Goal: Information Seeking & Learning: Understand process/instructions

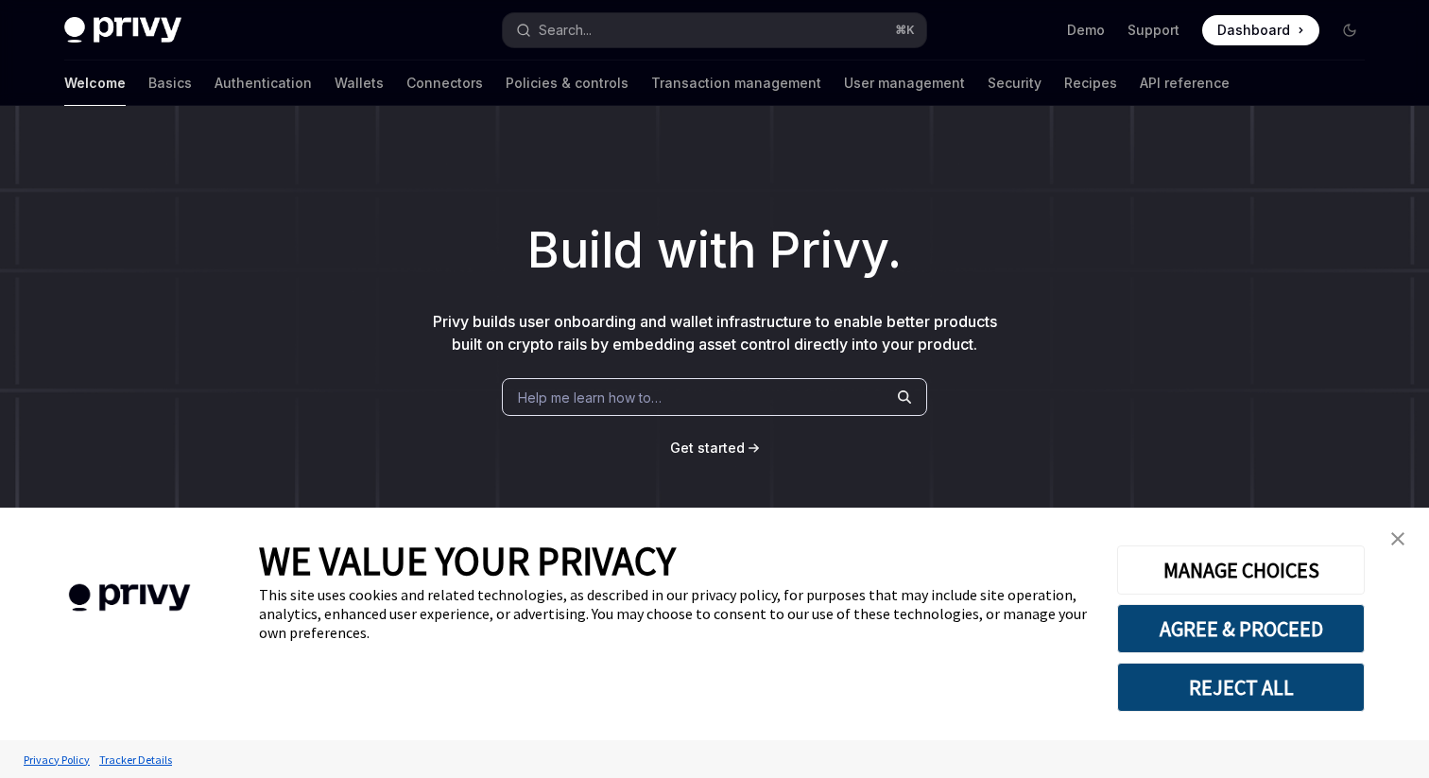
click at [567, 387] on span "Help me learn how to…" at bounding box center [590, 397] width 144 height 20
type textarea "*"
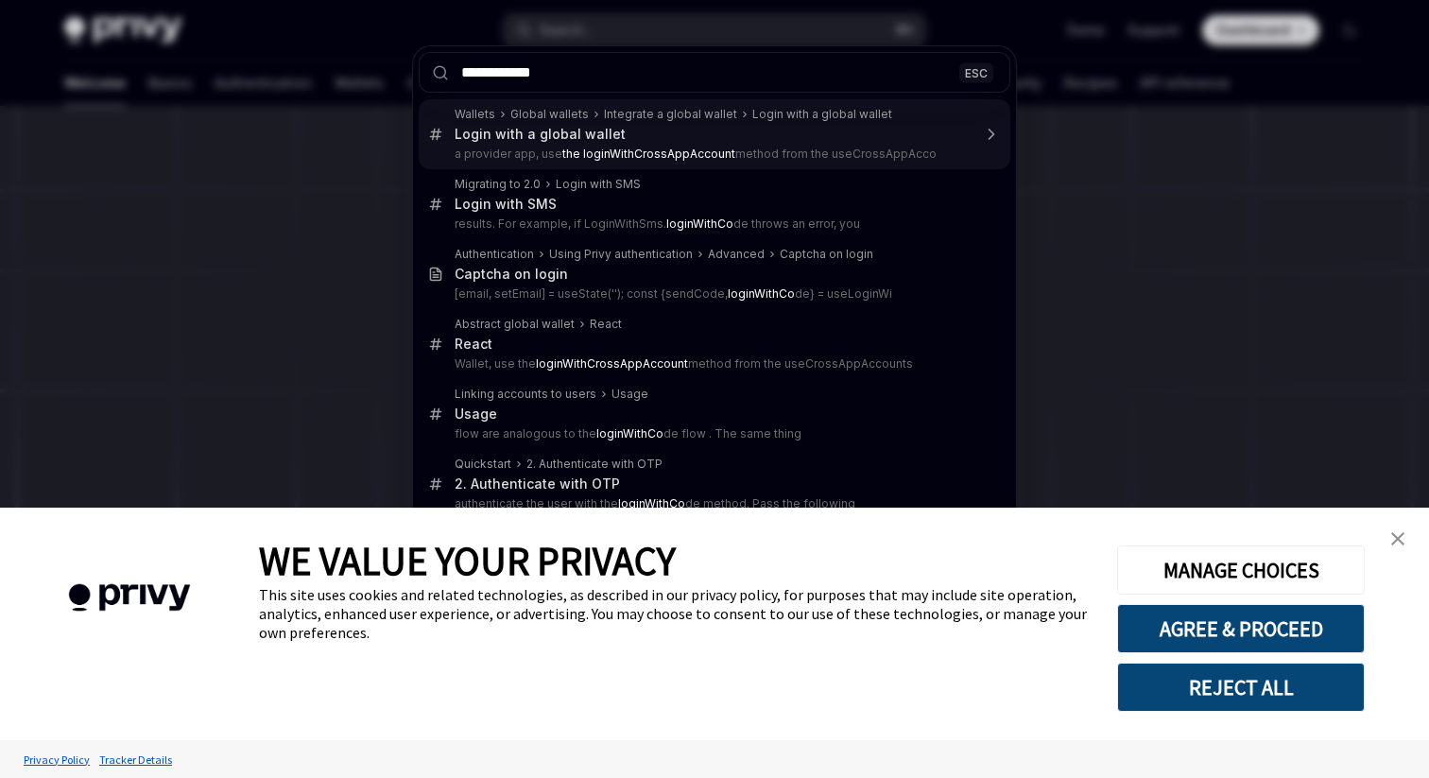
type input "**********"
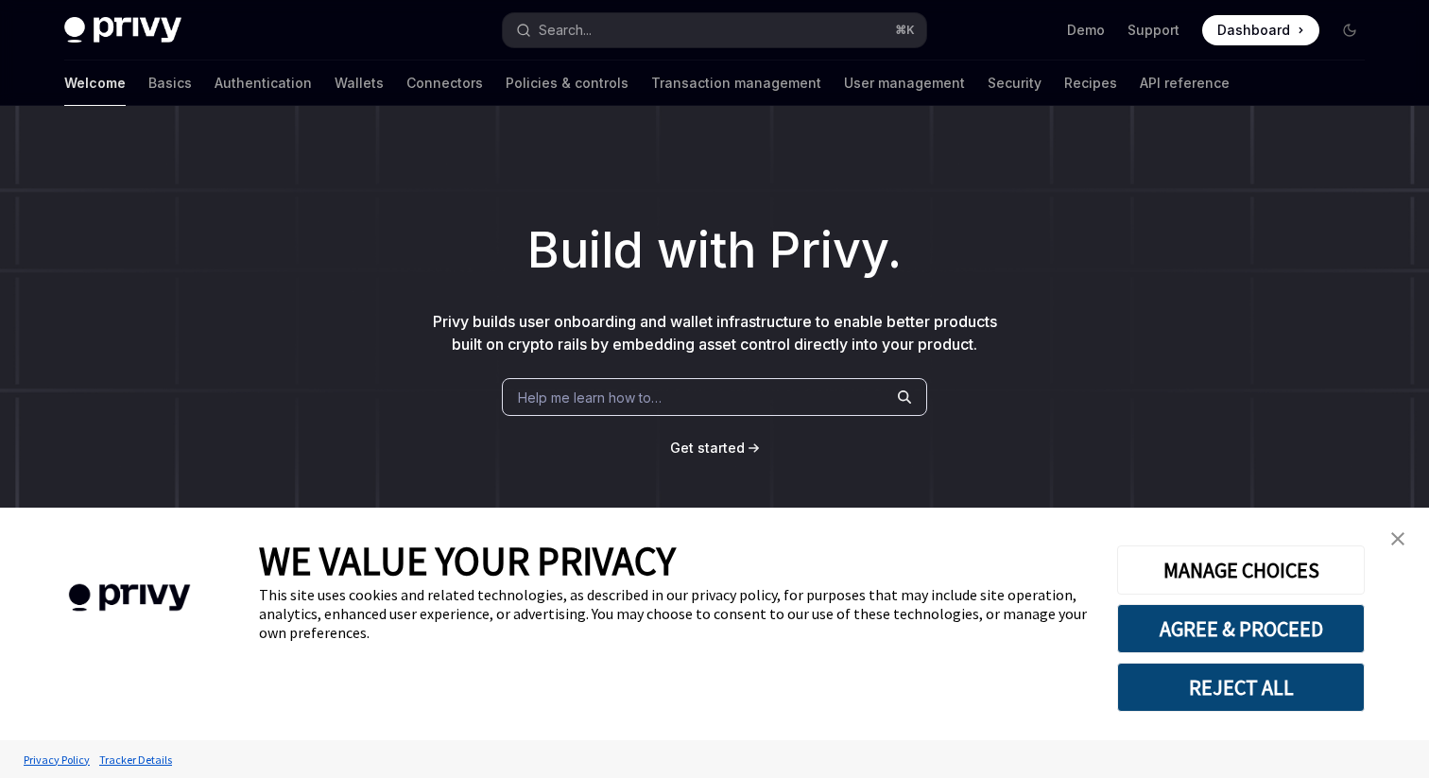
type textarea "*"
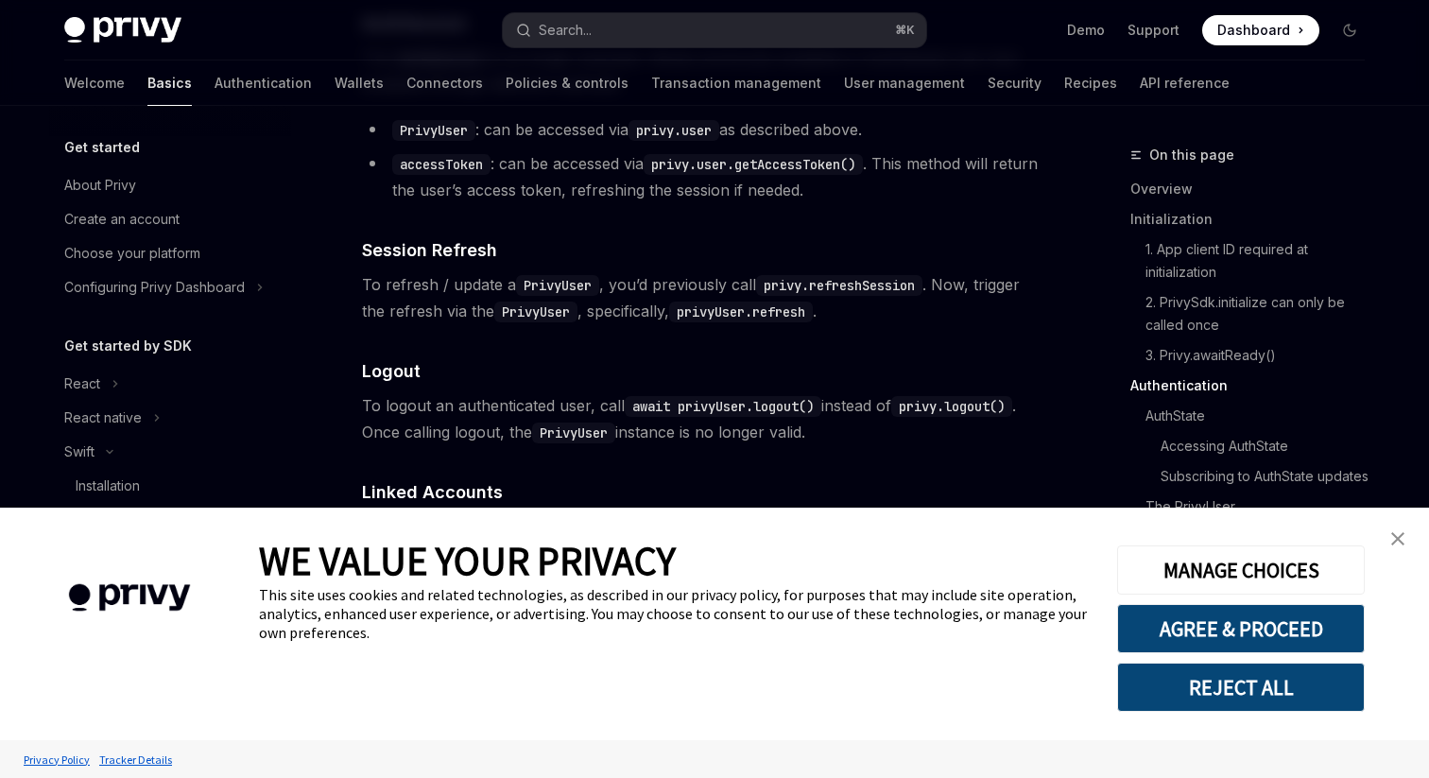
scroll to position [3543, 0]
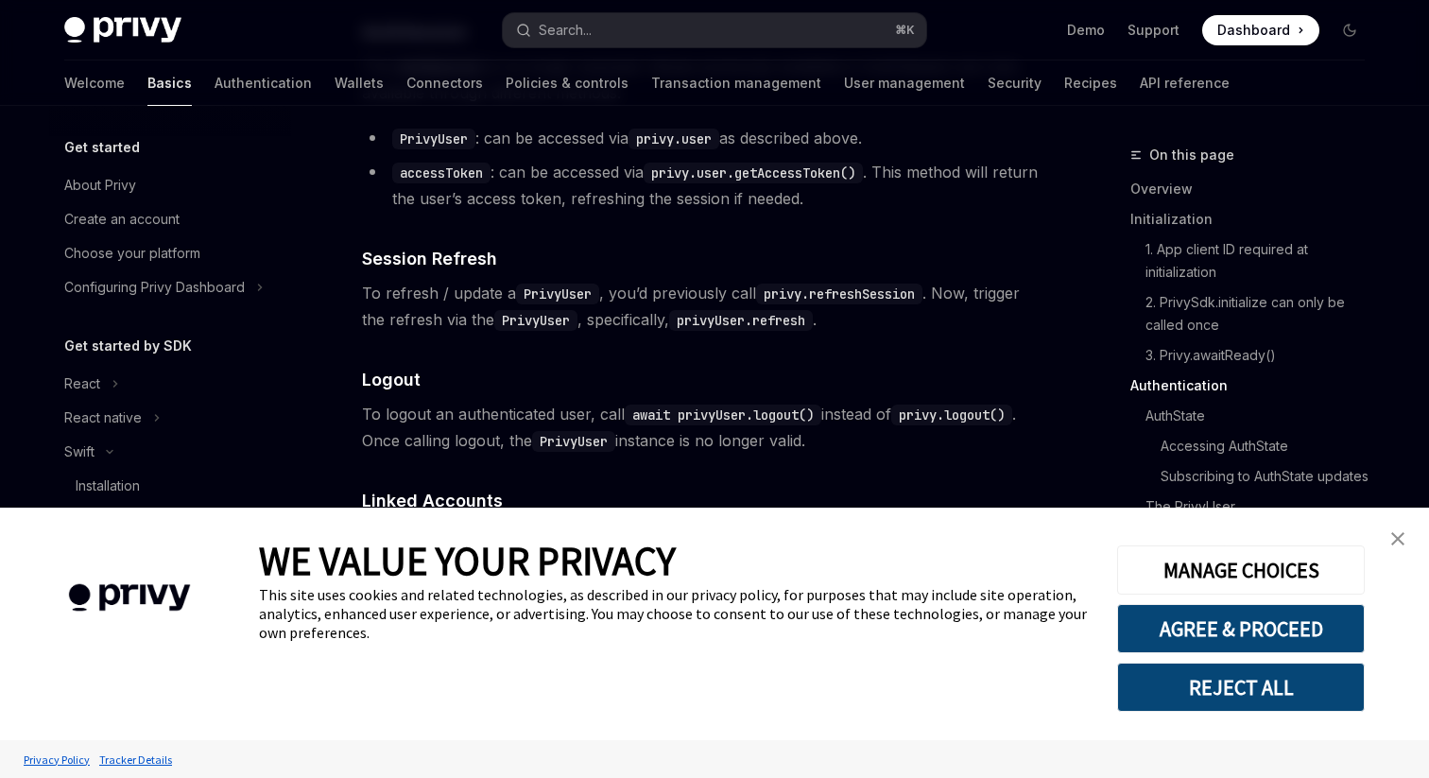
click at [1402, 535] on img "close banner" at bounding box center [1397, 538] width 13 height 13
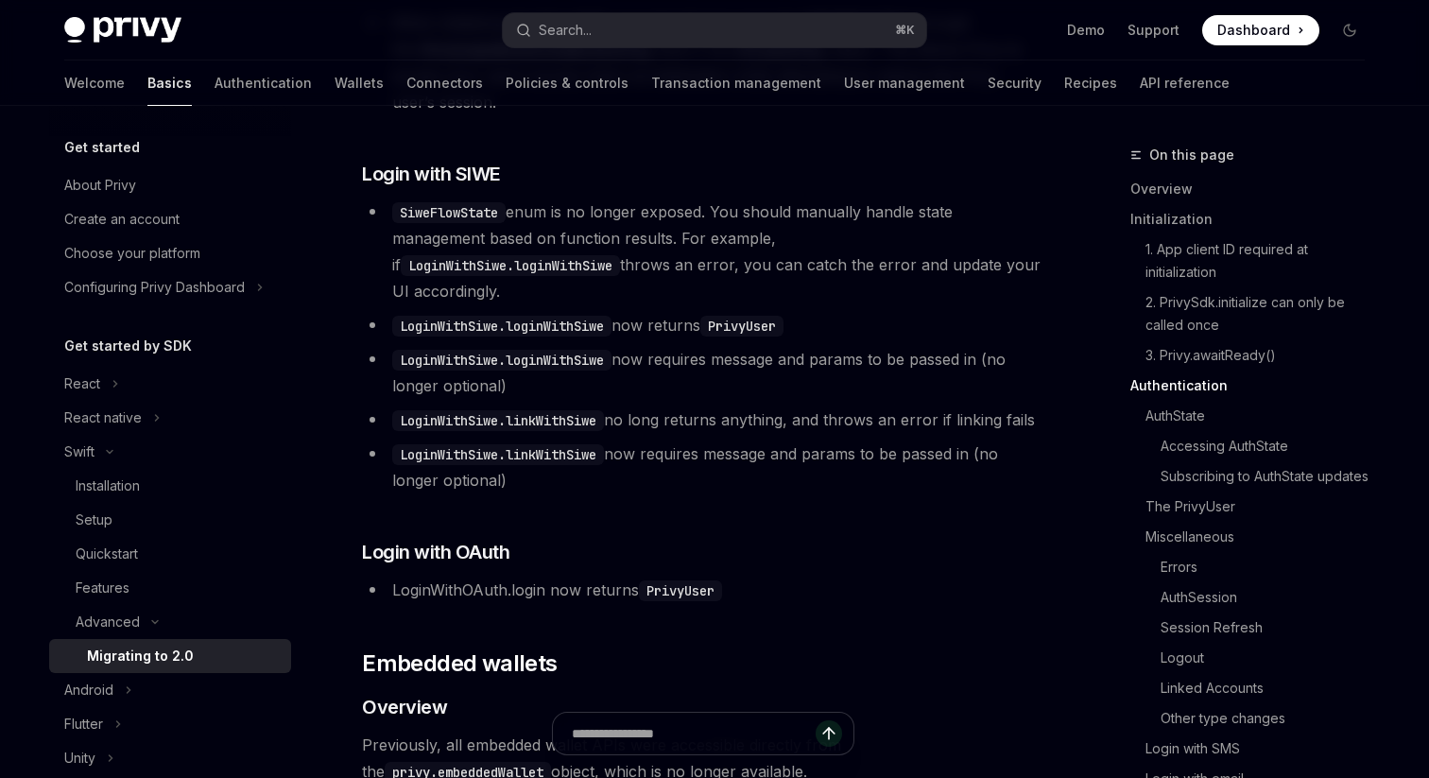
scroll to position [5670, 0]
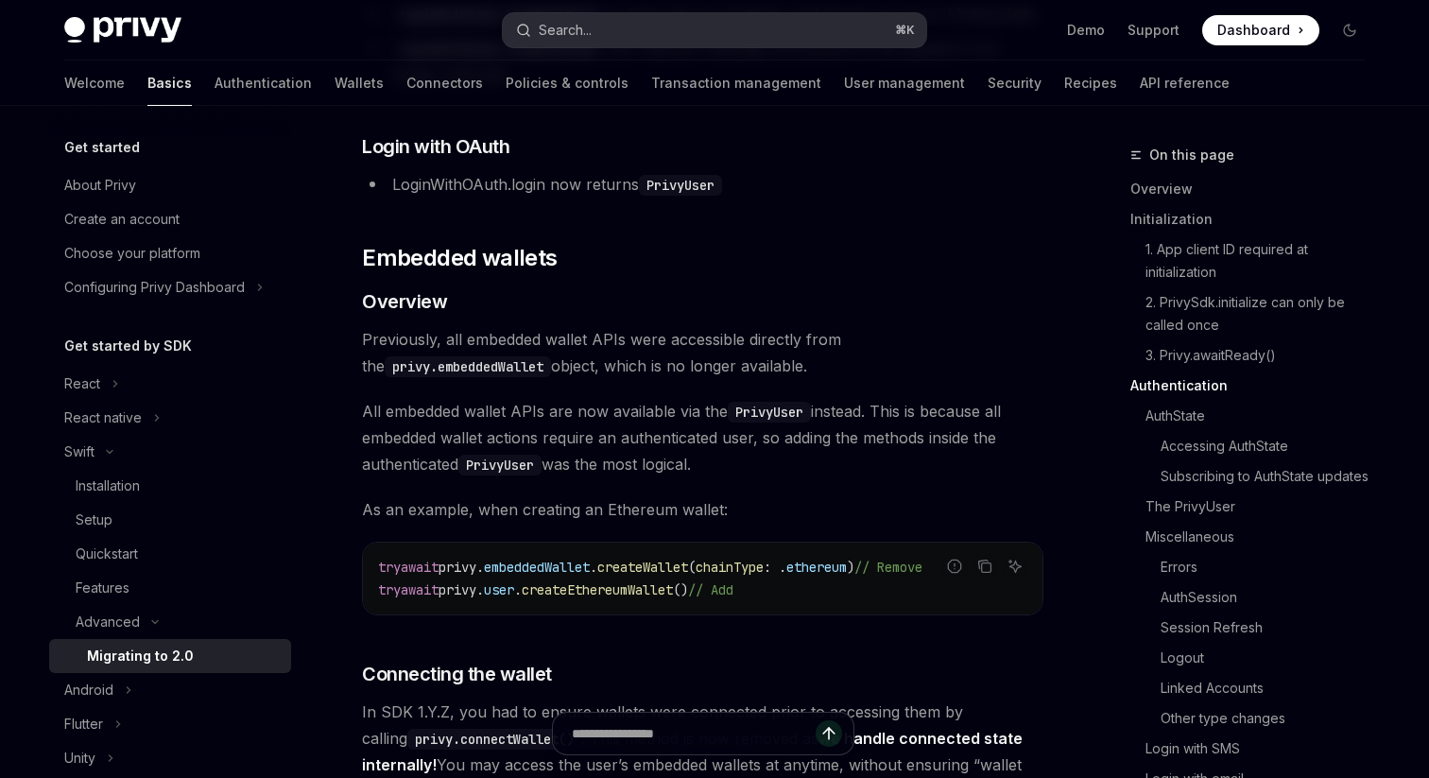
click at [639, 30] on button "Search... ⌘ K" at bounding box center [714, 30] width 423 height 34
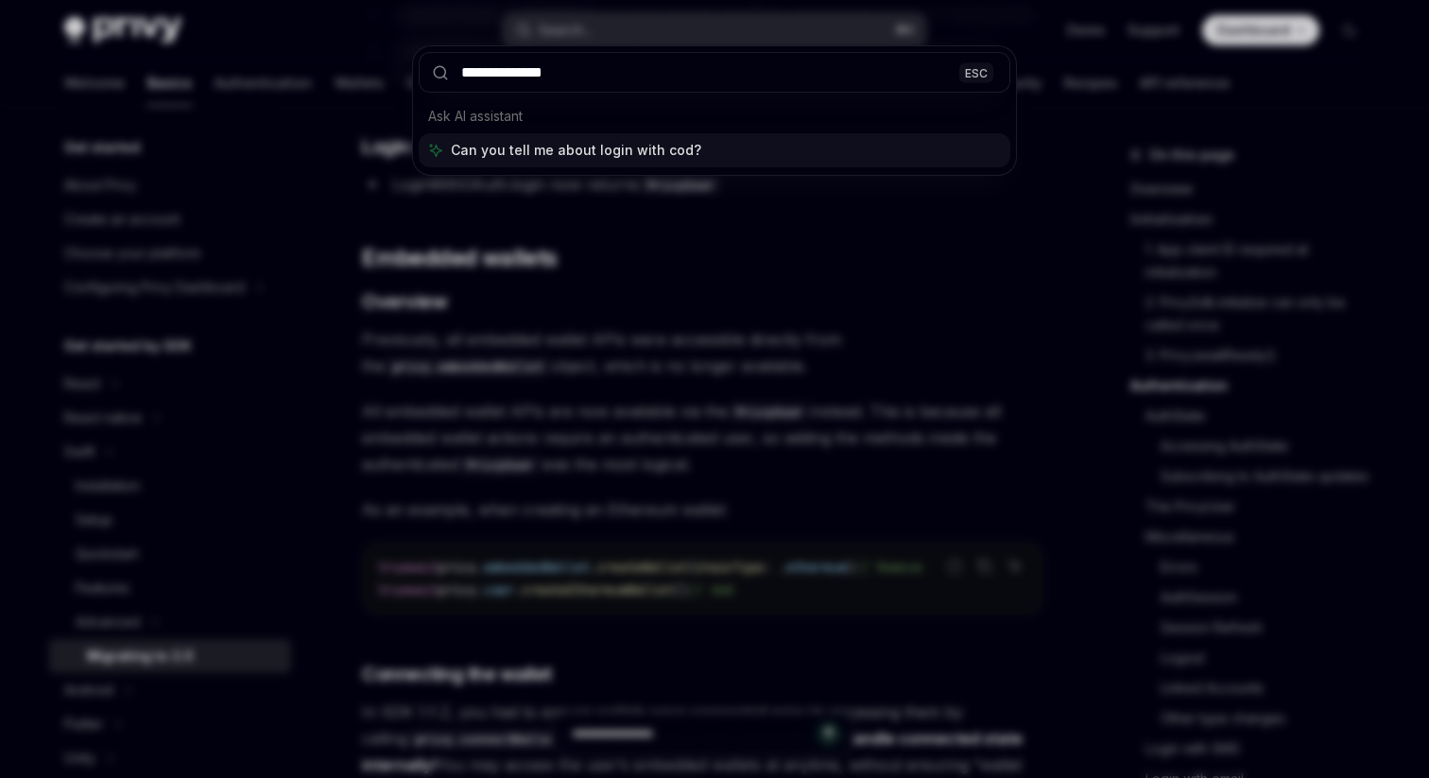
type input "**********"
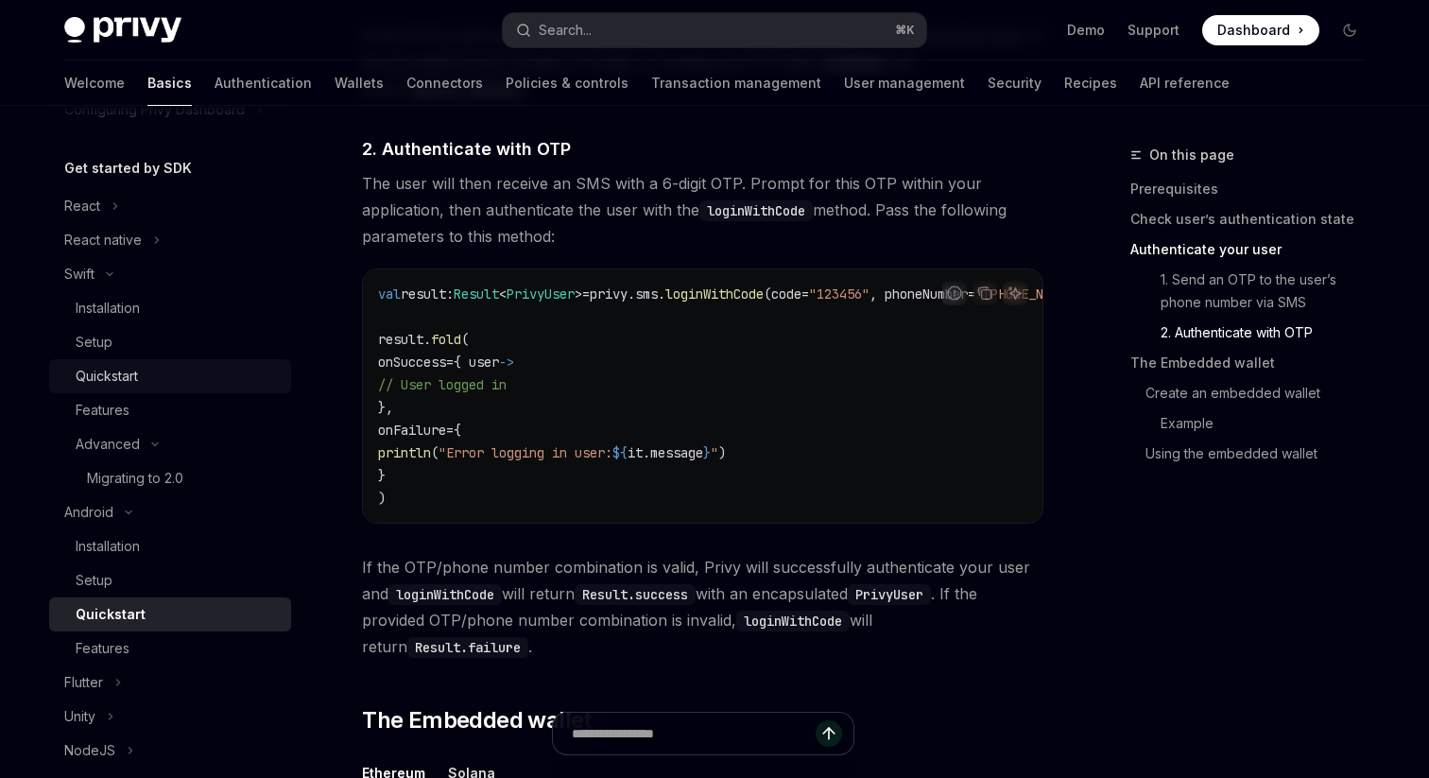
scroll to position [154, 0]
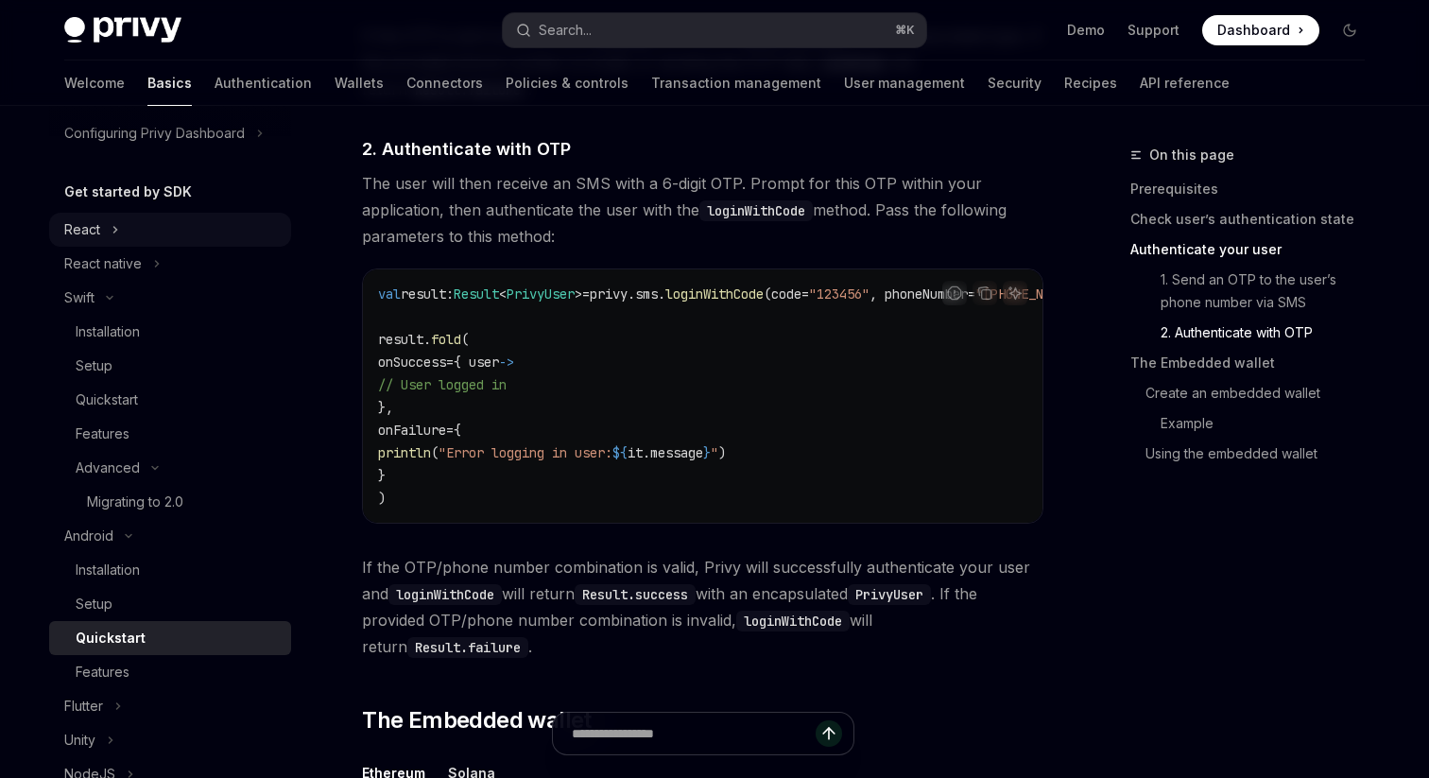
click at [104, 230] on button "React" at bounding box center [170, 230] width 242 height 34
type textarea "*"
